Goal: Task Accomplishment & Management: Manage account settings

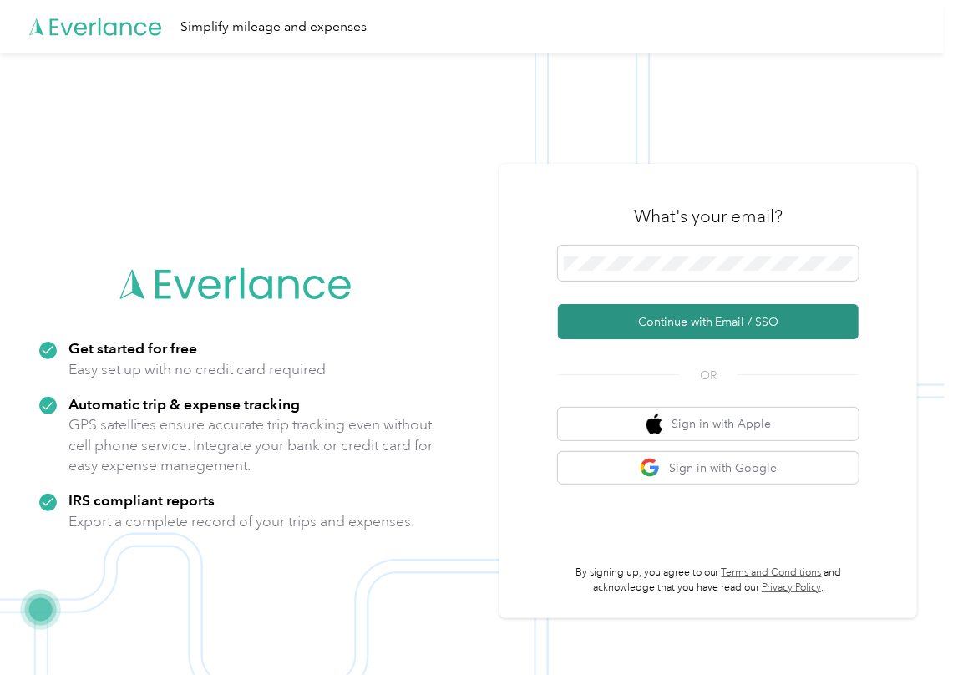
click at [608, 325] on button "Continue with Email / SSO" at bounding box center [708, 321] width 301 height 35
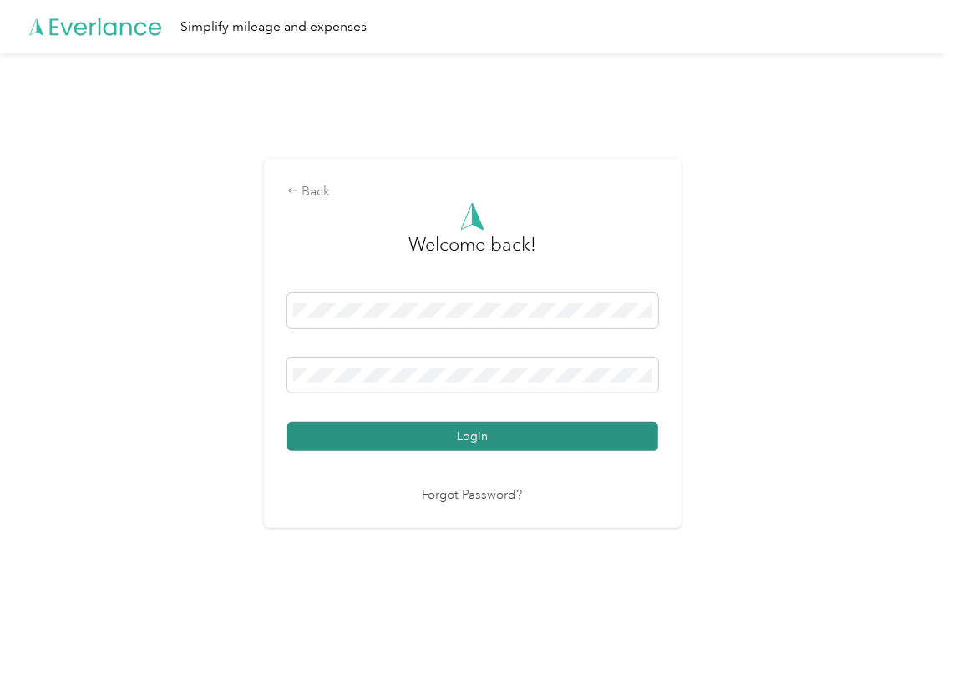
click at [368, 431] on button "Login" at bounding box center [472, 436] width 371 height 29
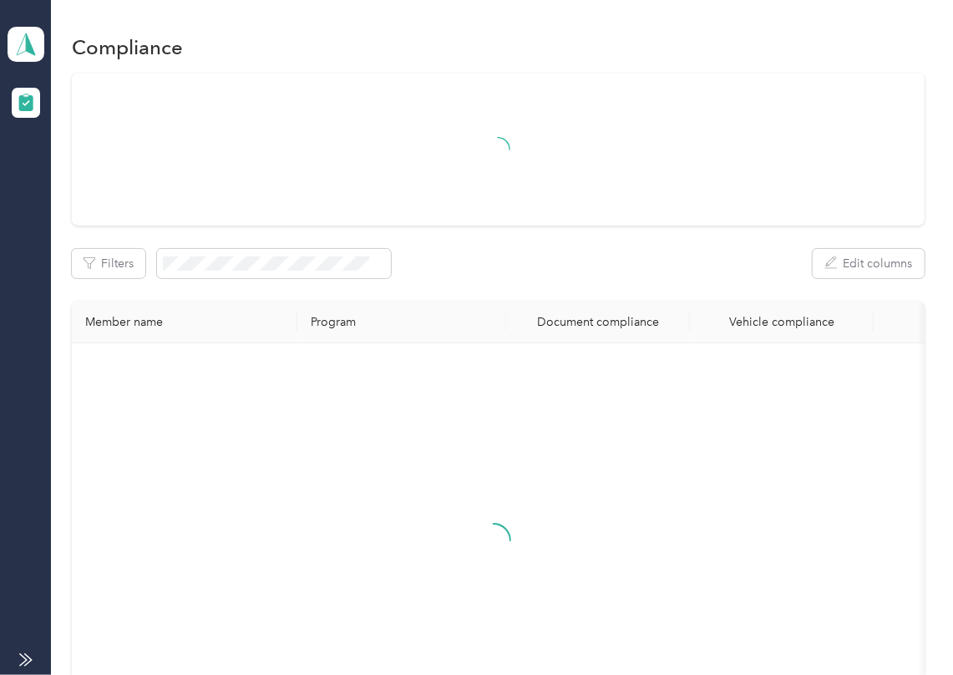
click at [512, 234] on div "Filters Edit columns Member name Program Document compliance Vehicle compliance" at bounding box center [498, 421] width 853 height 695
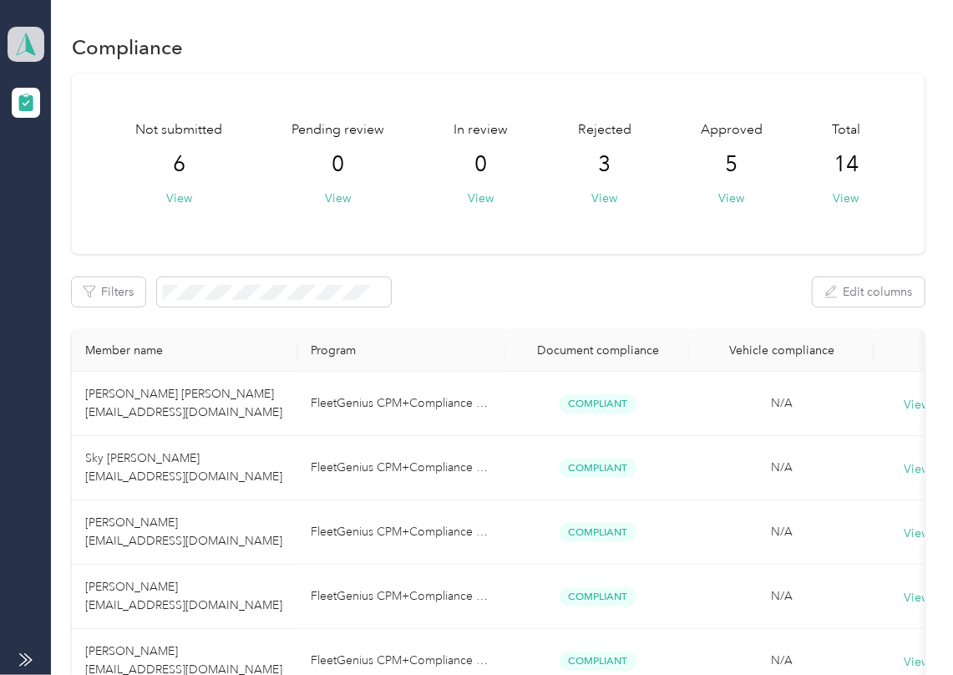
click at [28, 45] on polygon at bounding box center [30, 44] width 9 height 22
click at [75, 168] on div "Log out" at bounding box center [54, 175] width 64 height 18
